Goal: Transaction & Acquisition: Purchase product/service

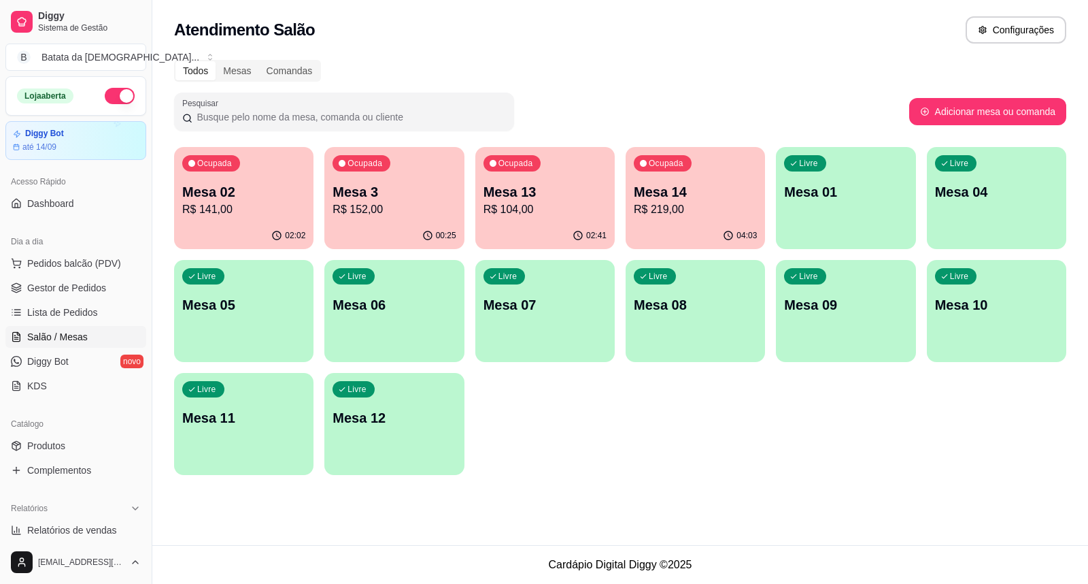
click at [529, 214] on p "R$ 104,00" at bounding box center [545, 209] width 123 height 16
click at [103, 303] on link "Lista de Pedidos" at bounding box center [75, 312] width 141 height 22
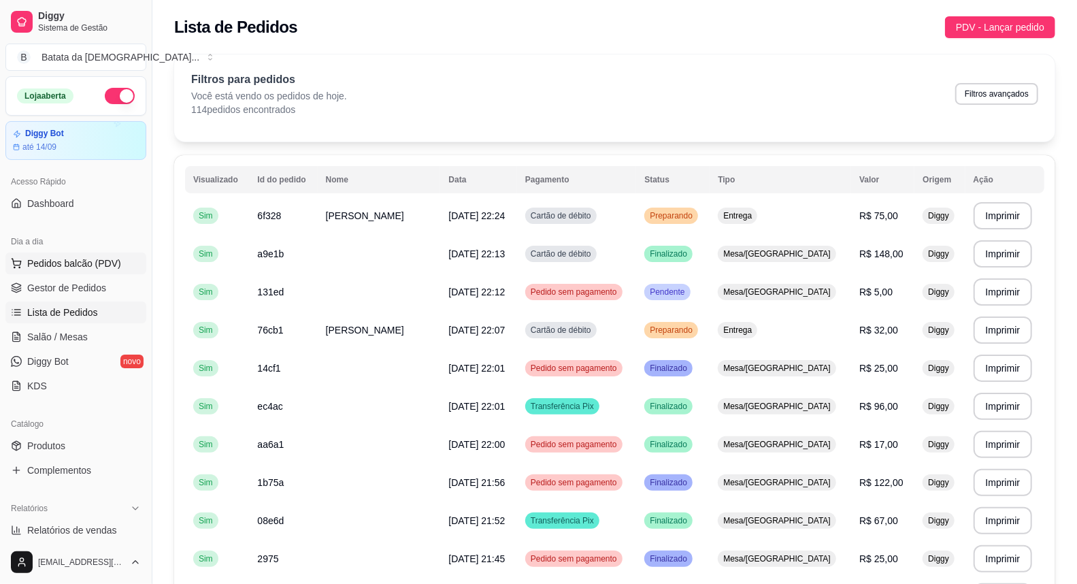
click at [118, 261] on button "Pedidos balcão (PDV)" at bounding box center [75, 263] width 141 height 22
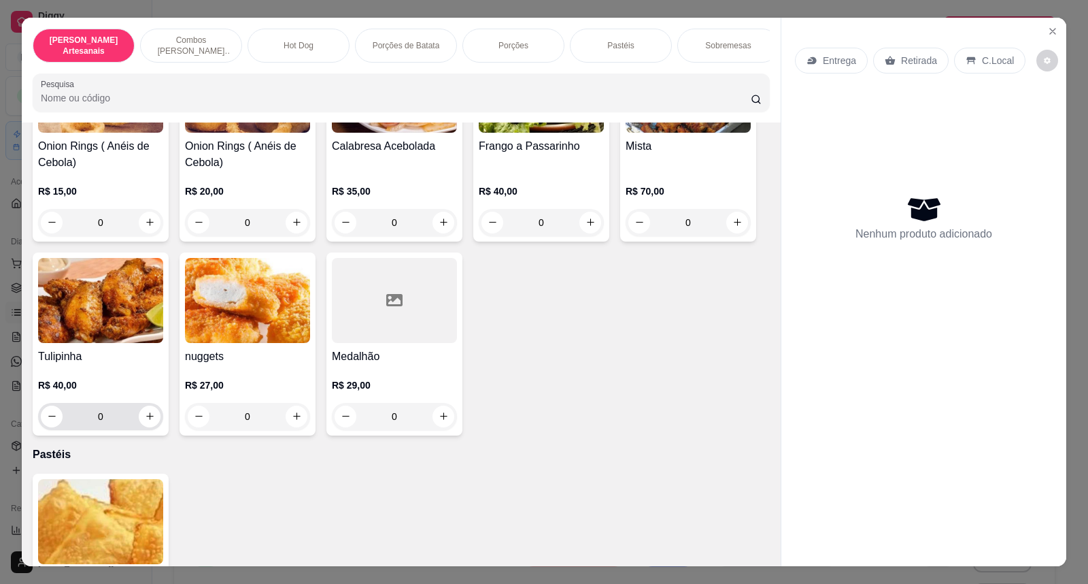
scroll to position [1738, 0]
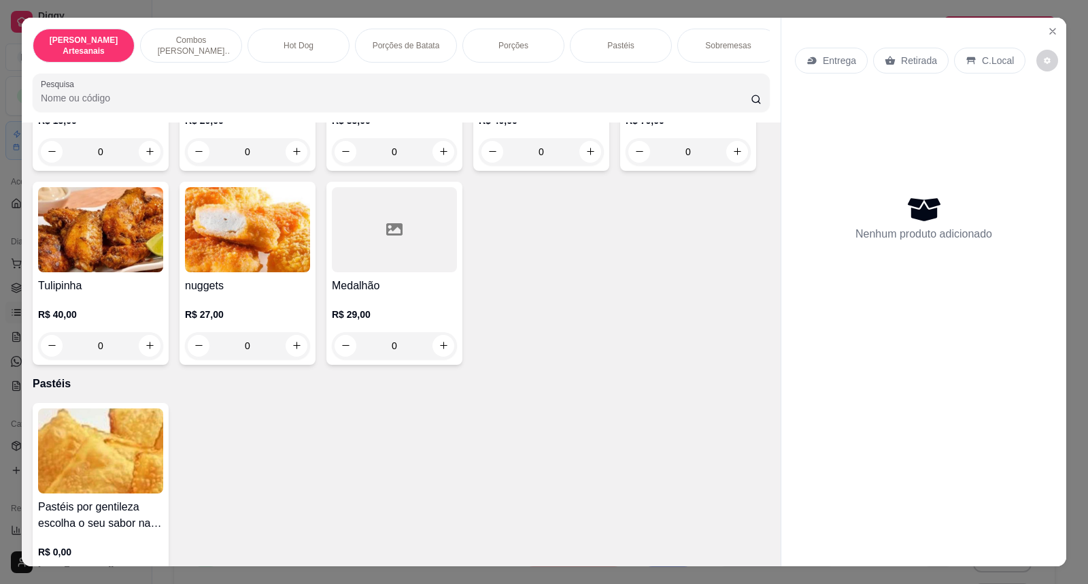
click at [79, 456] on img at bounding box center [100, 450] width 125 height 85
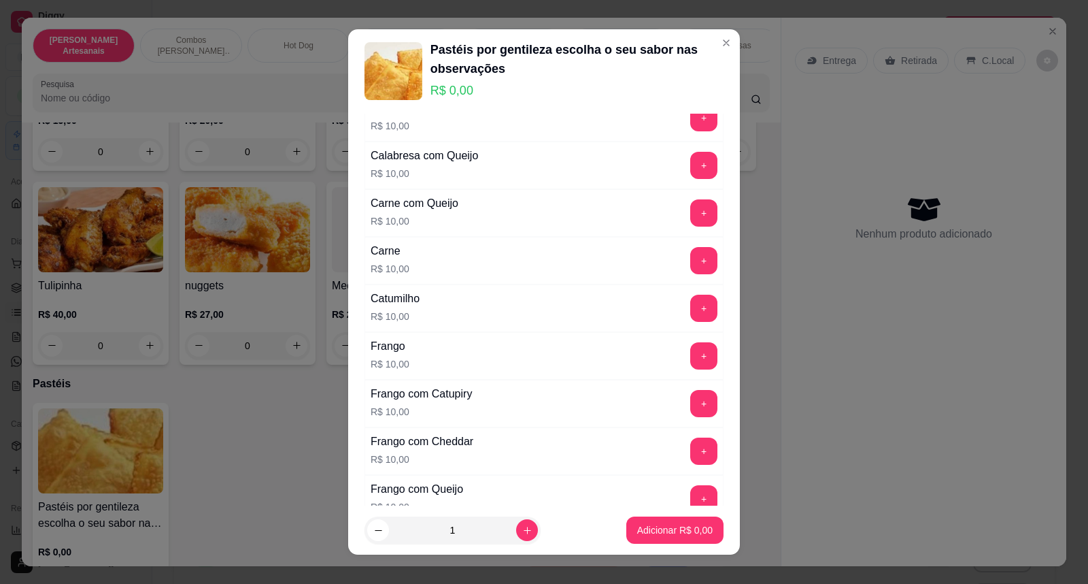
scroll to position [227, 0]
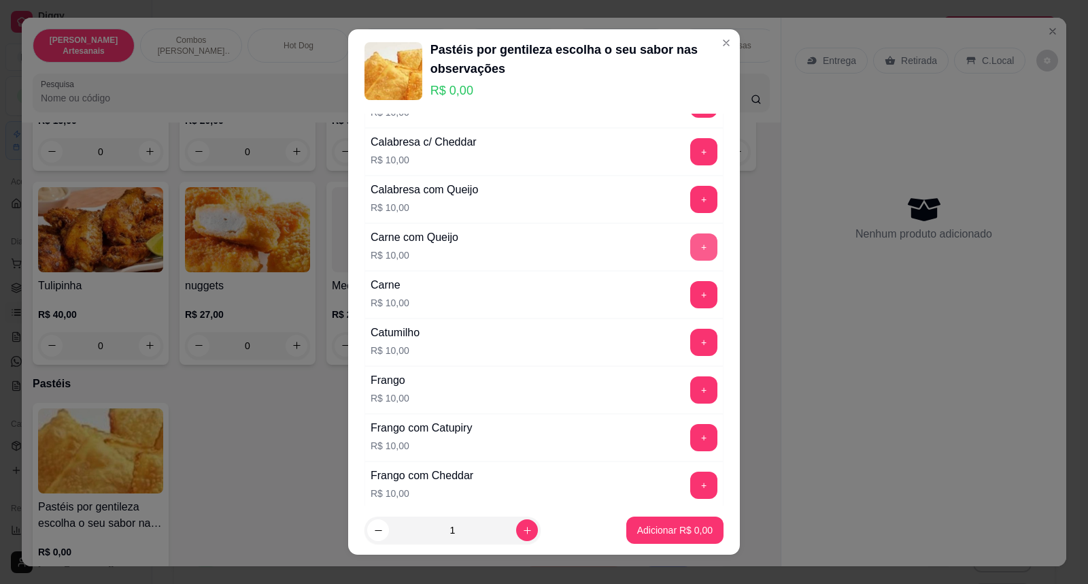
click at [691, 246] on button "+" at bounding box center [704, 246] width 27 height 27
click at [651, 527] on p "Adicionar R$ 10,00" at bounding box center [672, 529] width 79 height 13
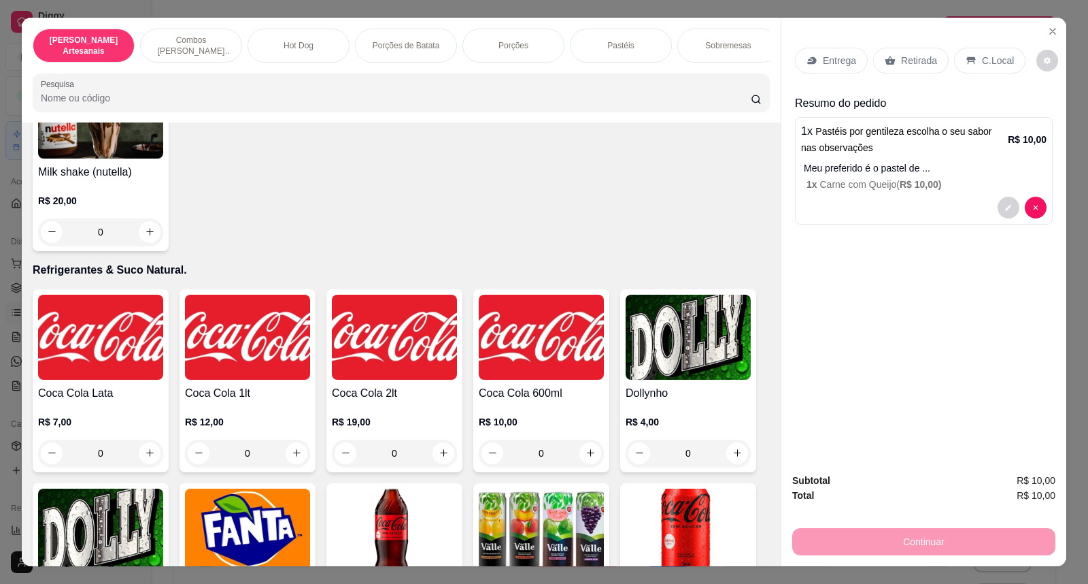
scroll to position [2570, 0]
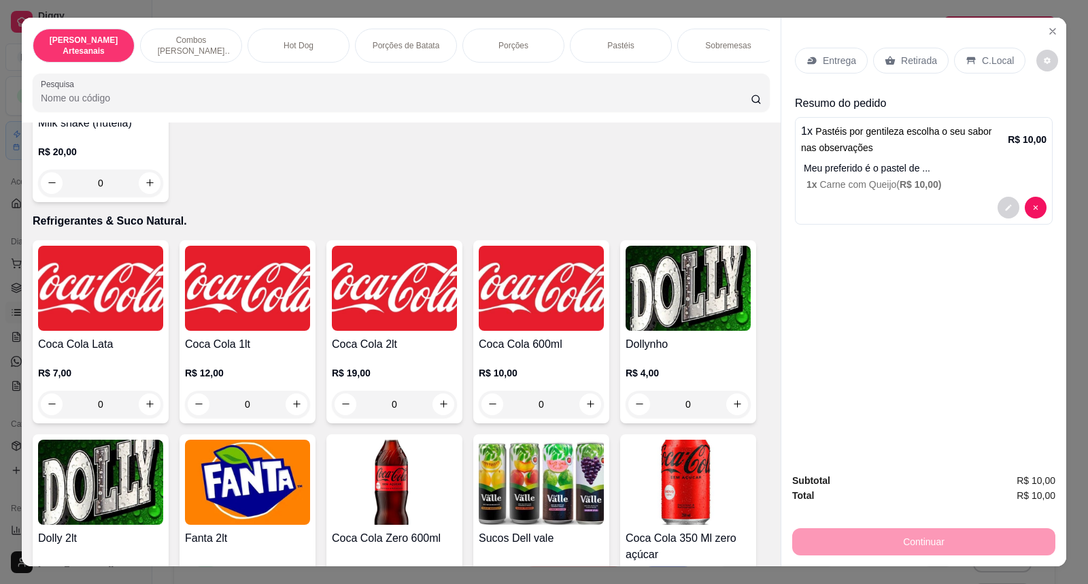
click at [660, 352] on h4 "Dollynho" at bounding box center [688, 344] width 125 height 16
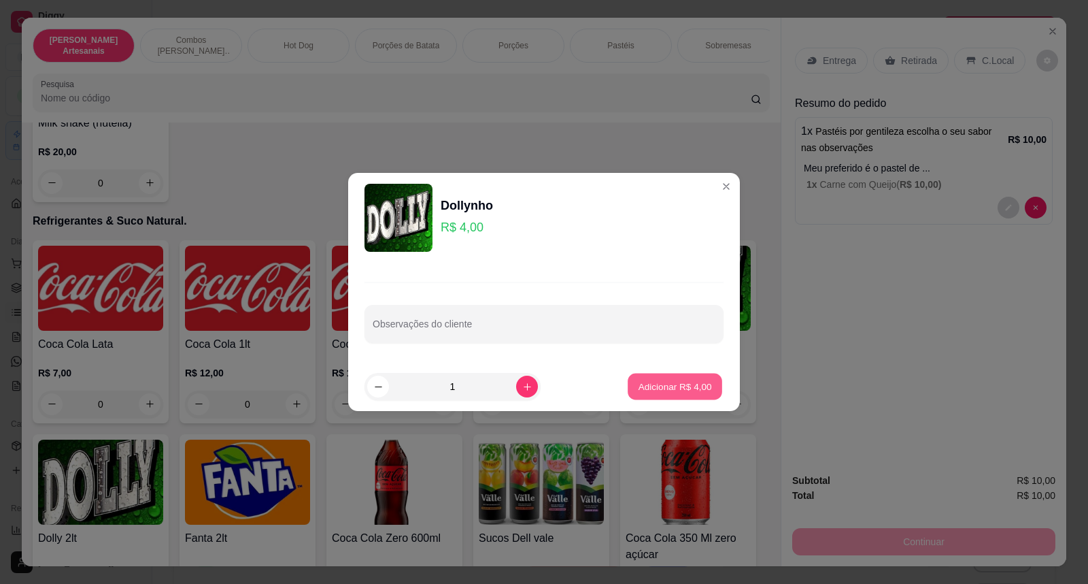
click at [685, 382] on p "Adicionar R$ 4,00" at bounding box center [674, 386] width 73 height 13
type input "1"
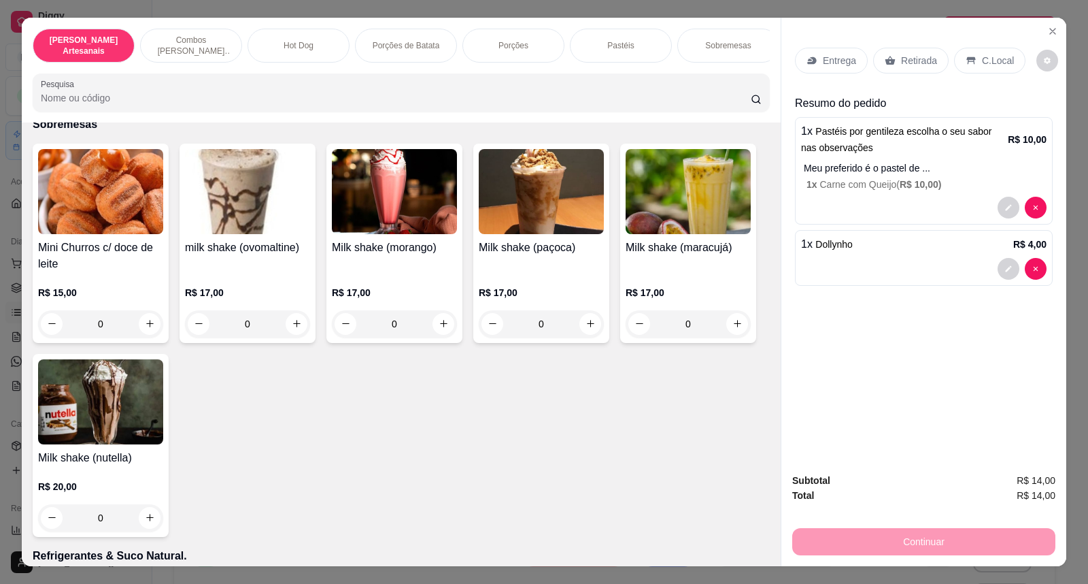
scroll to position [2173, 0]
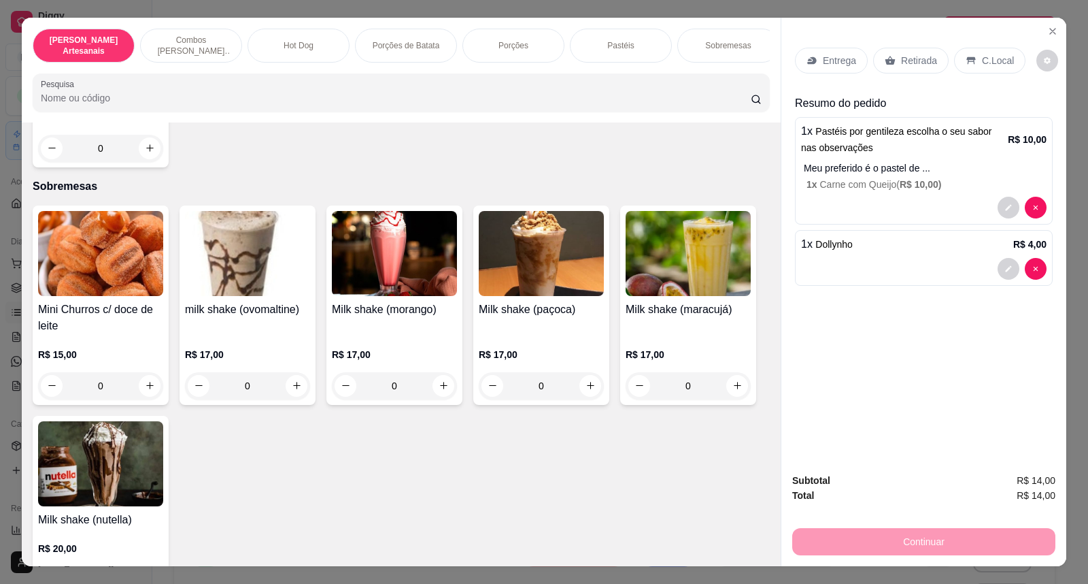
click at [392, 263] on img at bounding box center [394, 253] width 125 height 85
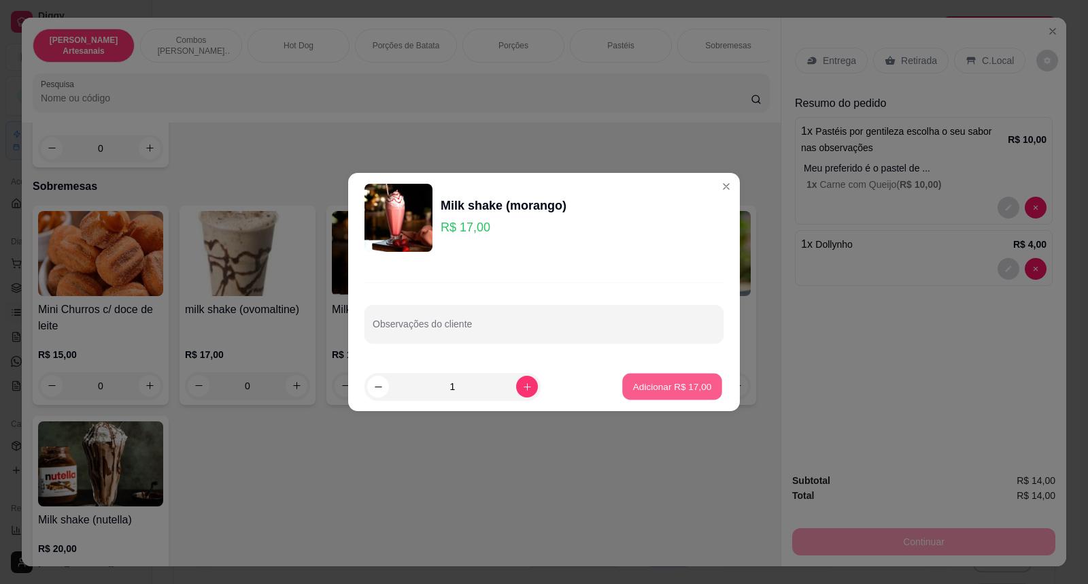
click at [669, 386] on p "Adicionar R$ 17,00" at bounding box center [672, 386] width 79 height 13
type input "1"
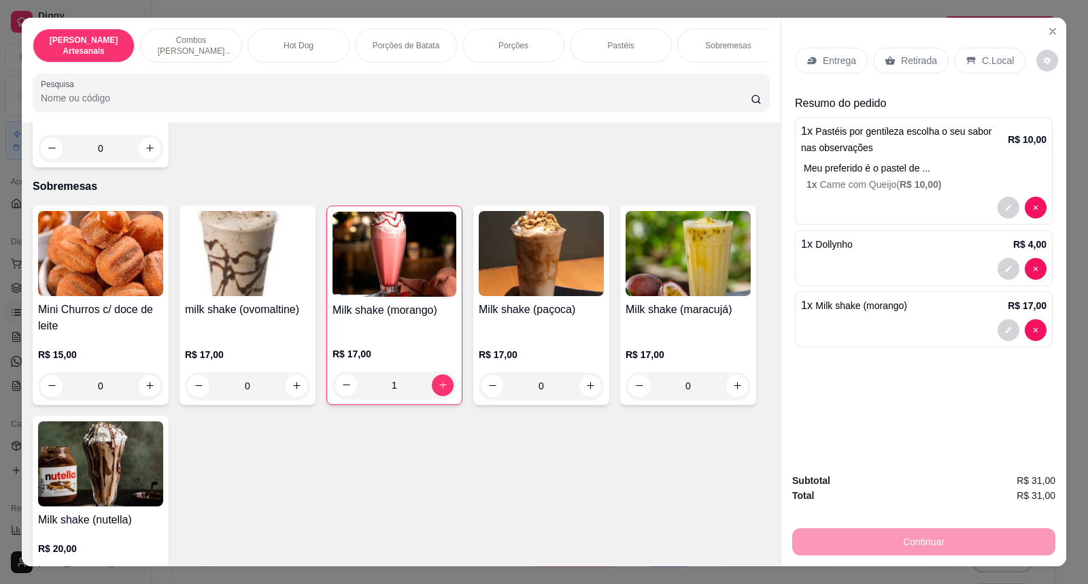
click at [910, 58] on p "Retirada" at bounding box center [919, 61] width 36 height 14
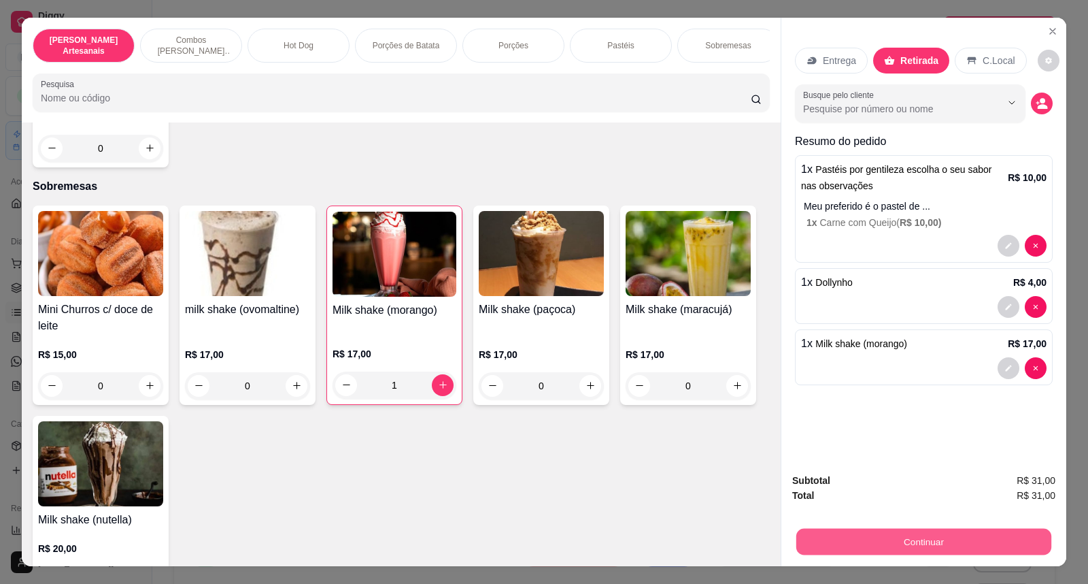
click at [984, 548] on button "Continuar" at bounding box center [924, 542] width 255 height 27
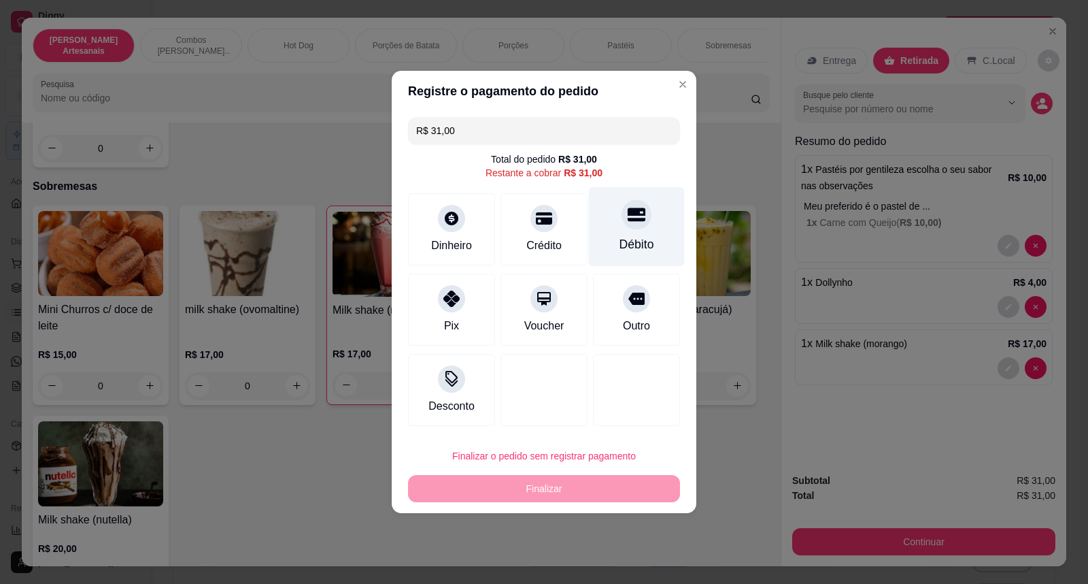
click at [650, 230] on div "Débito" at bounding box center [637, 227] width 96 height 80
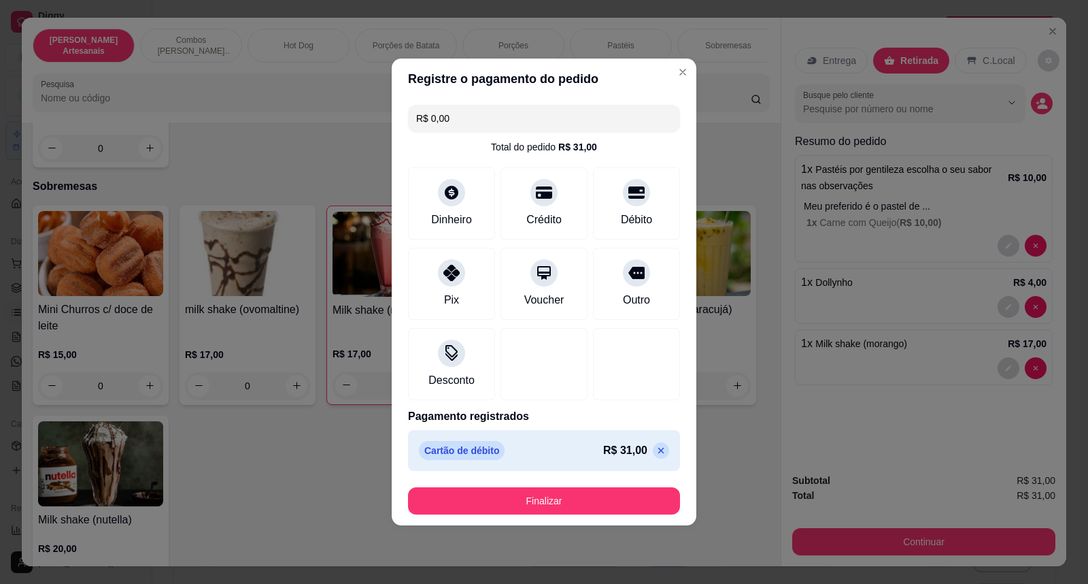
click at [656, 453] on icon at bounding box center [661, 450] width 11 height 11
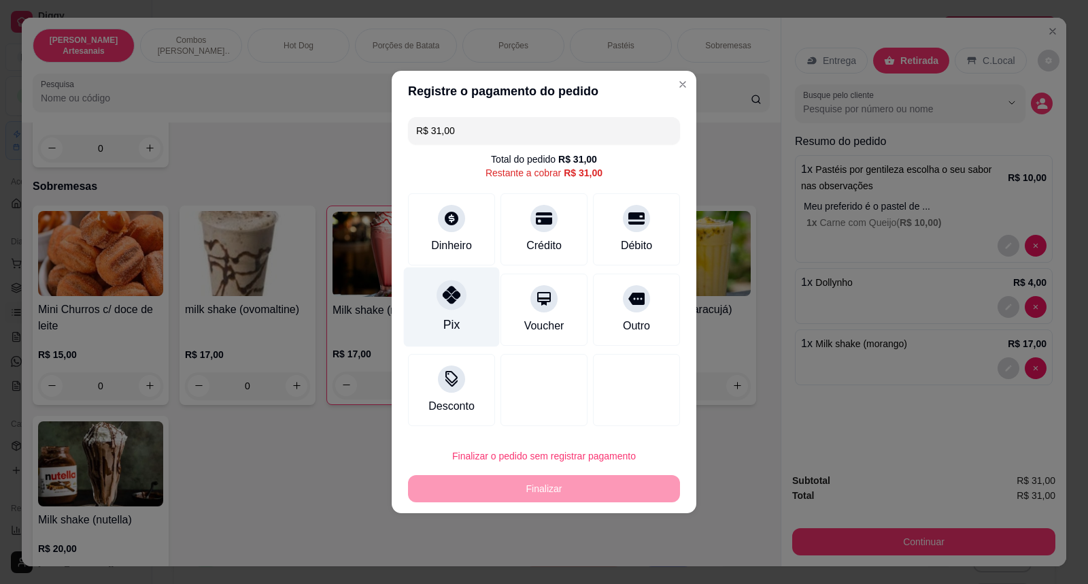
click at [471, 305] on div "Pix" at bounding box center [452, 307] width 96 height 80
type input "R$ 0,00"
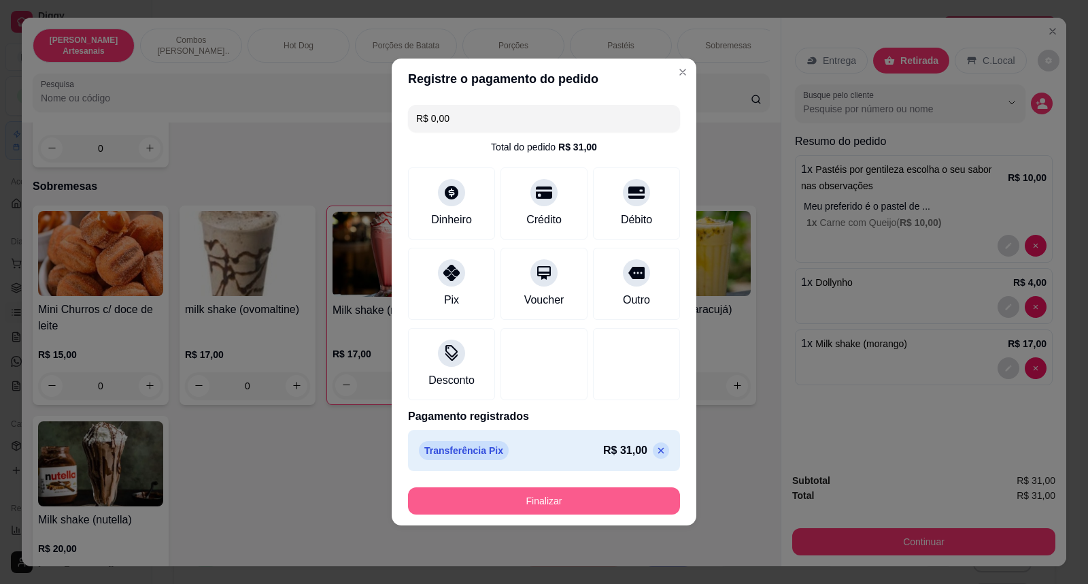
click at [551, 502] on button "Finalizar" at bounding box center [544, 500] width 272 height 27
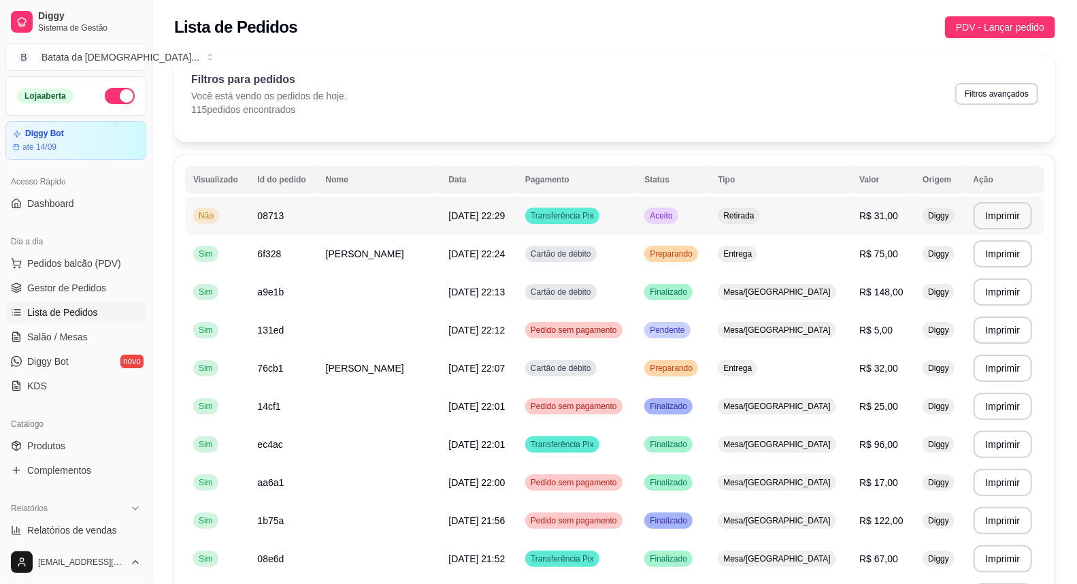
click at [764, 226] on td "Retirada" at bounding box center [781, 216] width 142 height 38
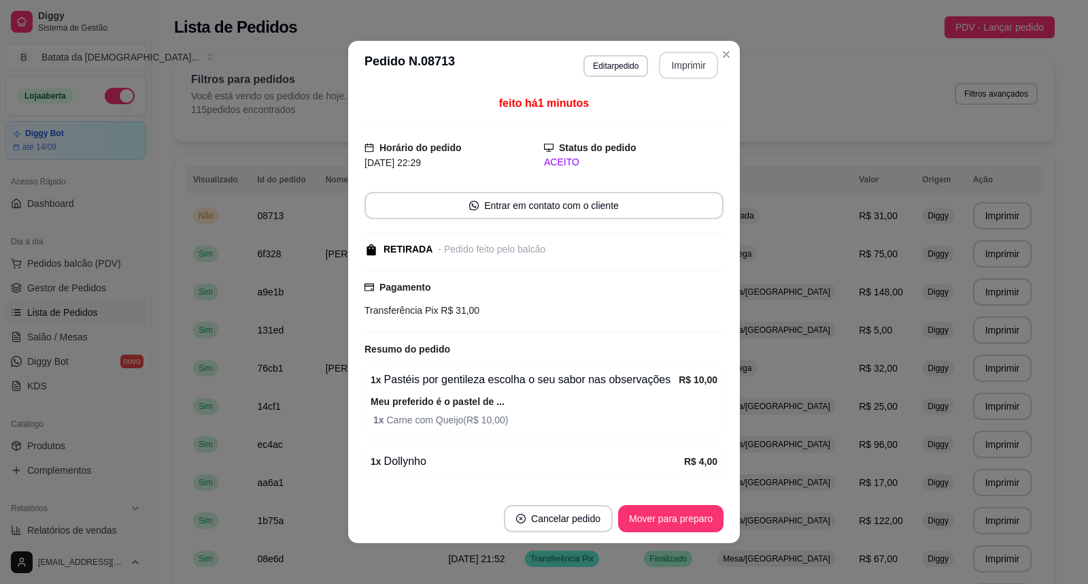
click at [698, 62] on button "Imprimir" at bounding box center [688, 65] width 59 height 27
click at [672, 527] on button "Mover para preparo" at bounding box center [671, 518] width 102 height 27
click at [646, 501] on footer "Cancelar pedido Mover para retirada disponível" at bounding box center [544, 518] width 392 height 49
click at [649, 510] on button "Mover para retirada disponível" at bounding box center [649, 518] width 150 height 27
click at [650, 512] on button "Mover para finalizado" at bounding box center [668, 518] width 110 height 27
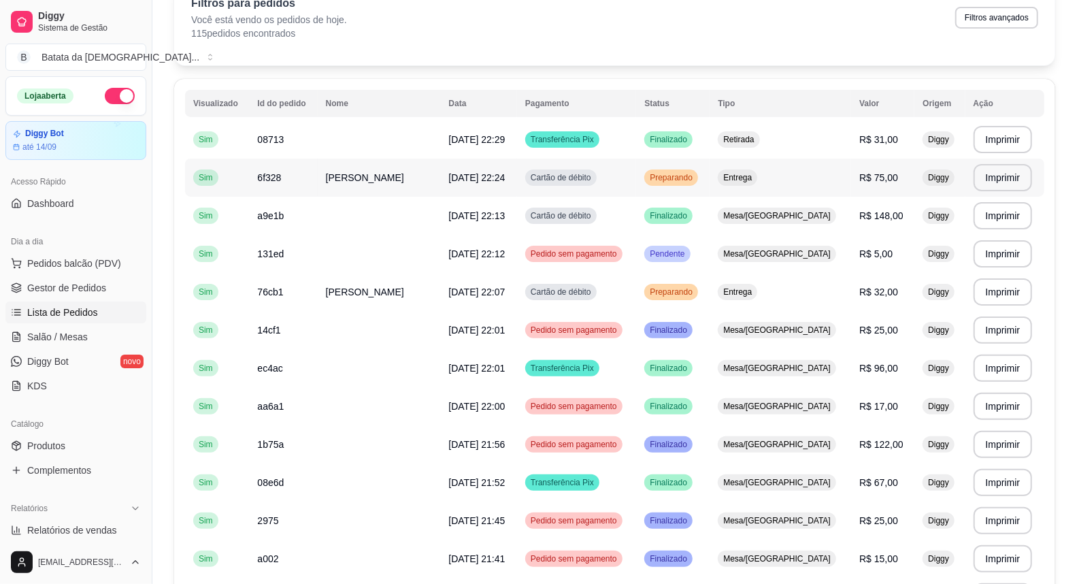
scroll to position [151, 0]
